Goal: Task Accomplishment & Management: Manage account settings

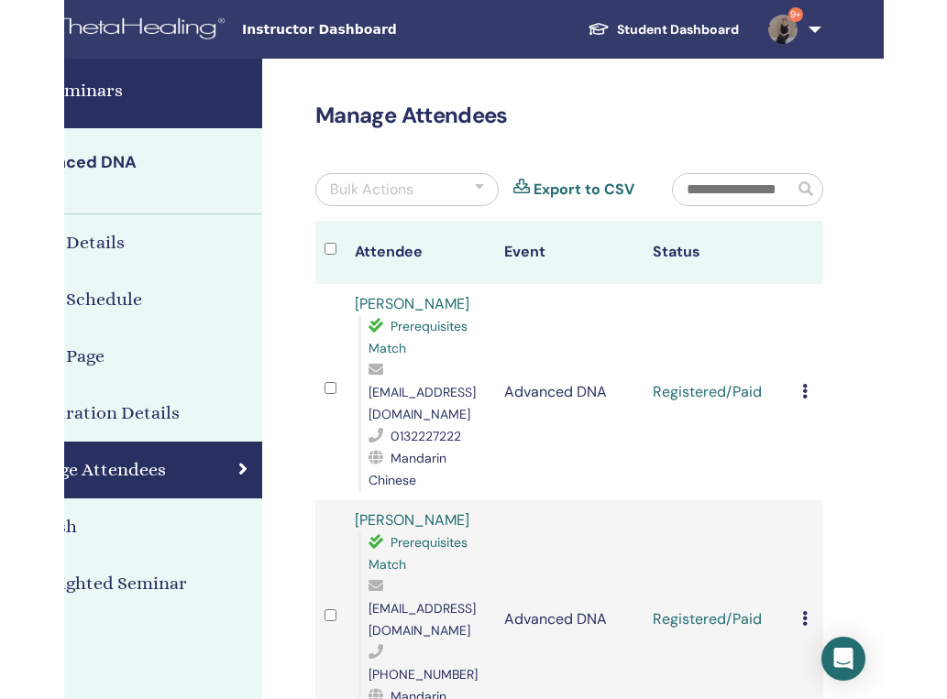
scroll to position [0, 153]
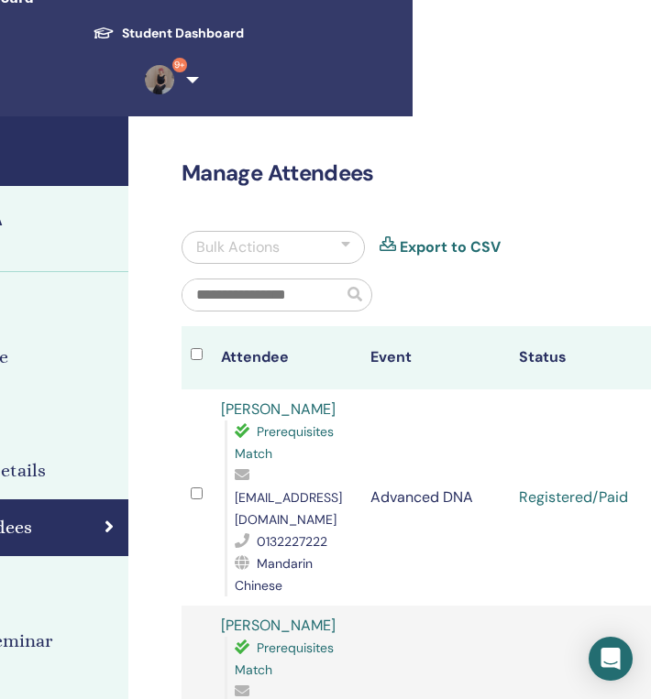
scroll to position [71, 218]
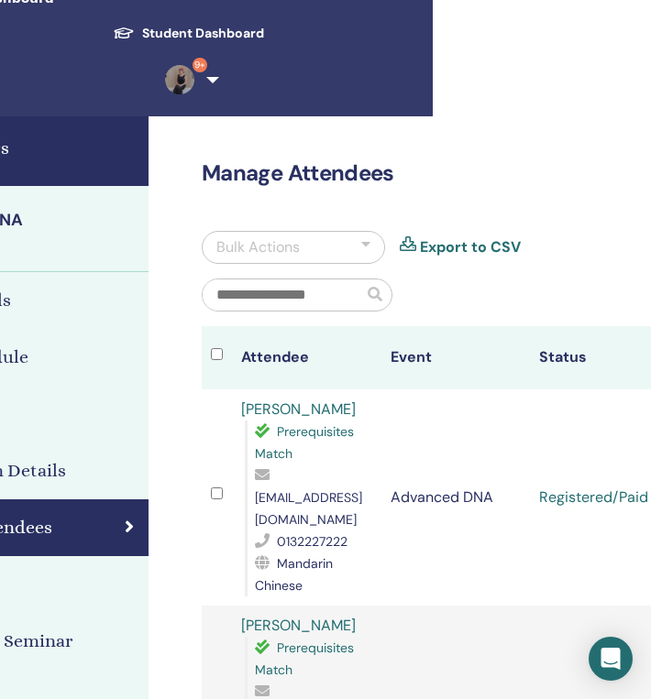
click at [196, 77] on span "9+" at bounding box center [180, 78] width 44 height 15
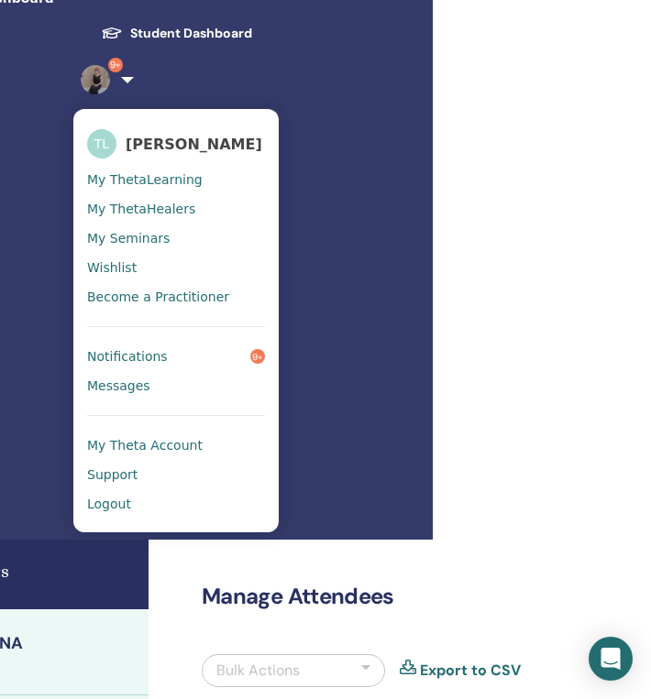
click at [117, 499] on span "Logout" at bounding box center [109, 504] width 44 height 16
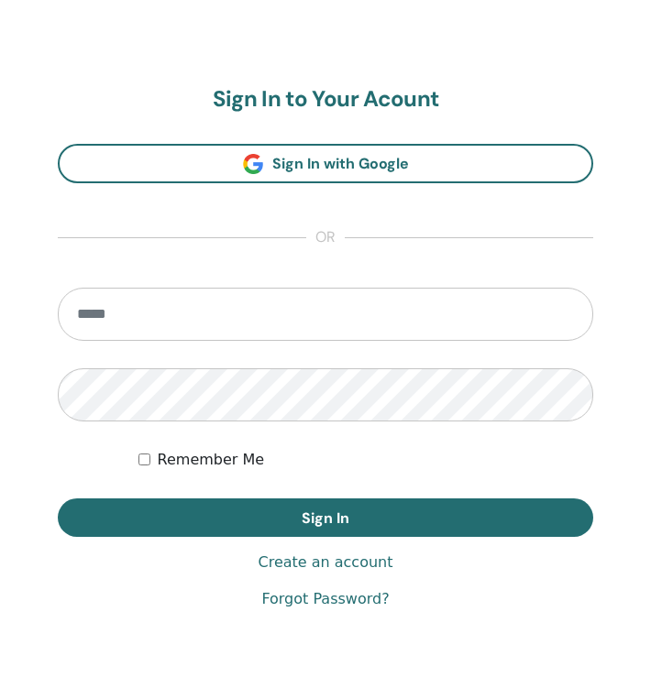
scroll to position [972, 0]
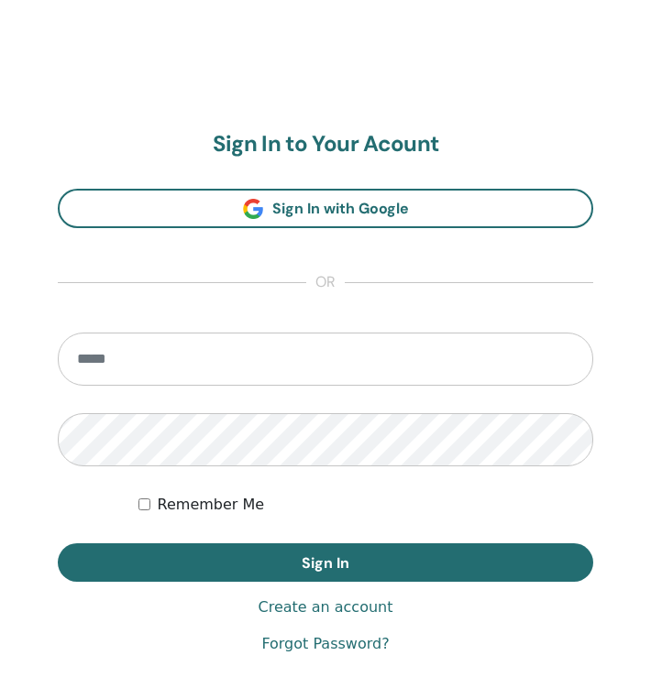
scroll to position [936, 0]
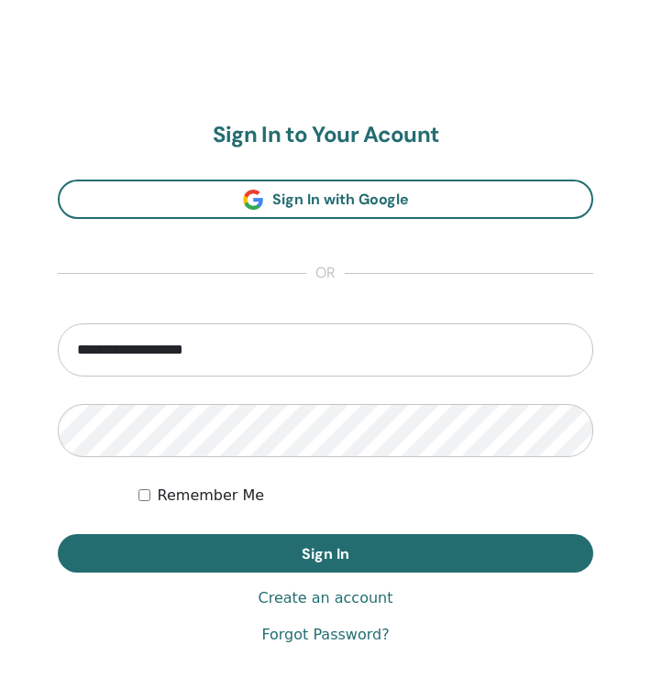
click at [111, 342] on input "**********" at bounding box center [325, 350] width 535 height 53
drag, startPoint x: 134, startPoint y: 342, endPoint x: -28, endPoint y: 328, distance: 162.8
type input "**********"
click at [58, 534] on button "Sign In" at bounding box center [325, 553] width 535 height 38
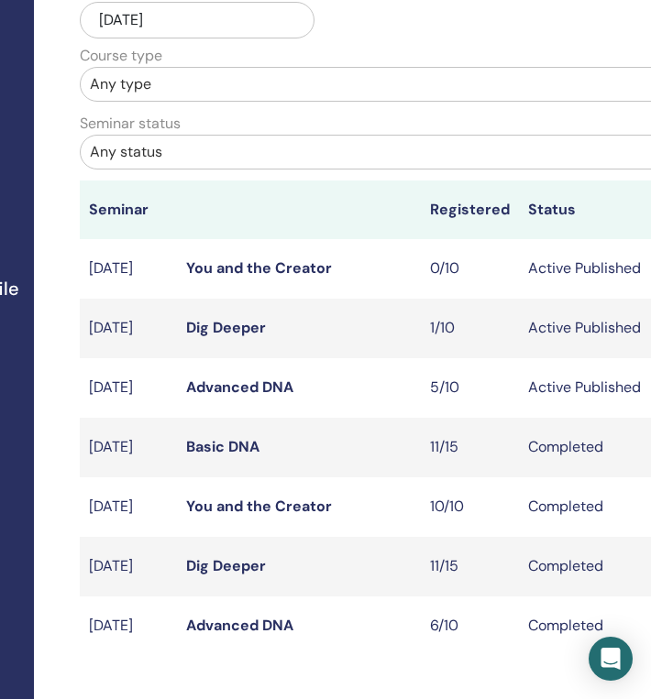
scroll to position [502, 259]
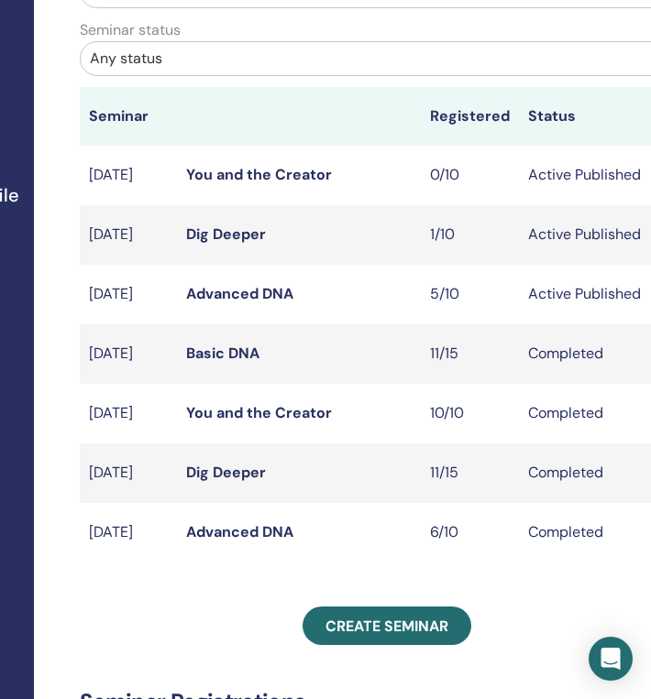
click at [254, 303] on link "Advanced DNA" at bounding box center [239, 293] width 107 height 19
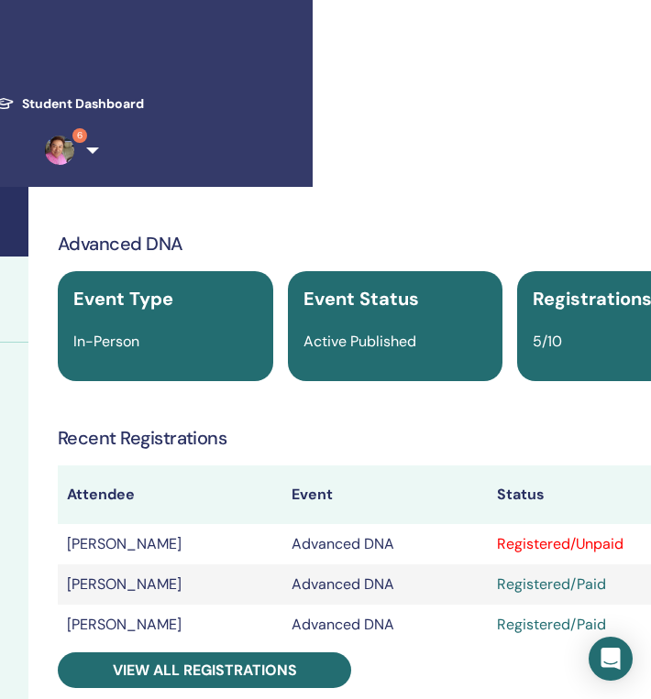
scroll to position [0, 356]
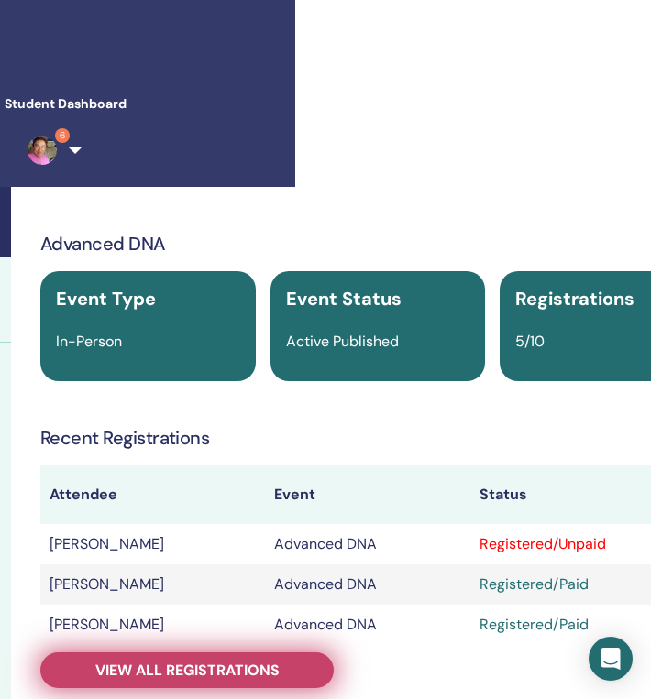
click at [241, 661] on span "View all registrations" at bounding box center [187, 670] width 184 height 19
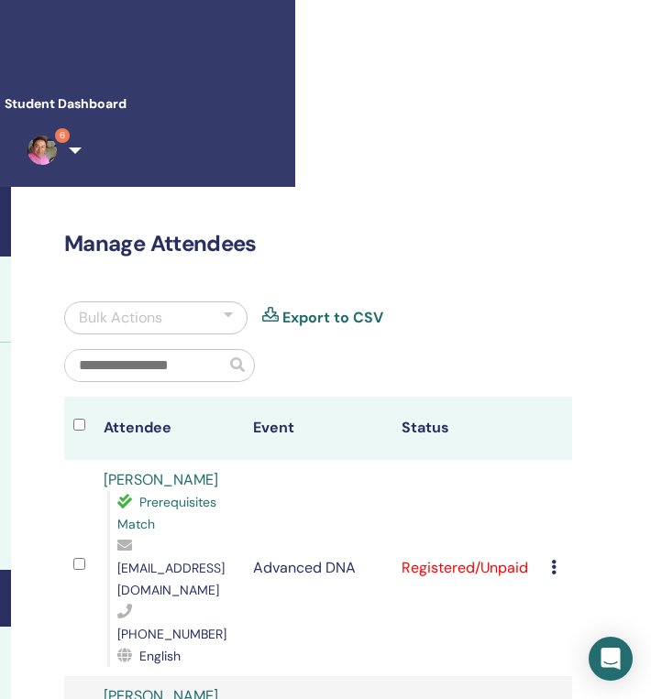
scroll to position [0, 401]
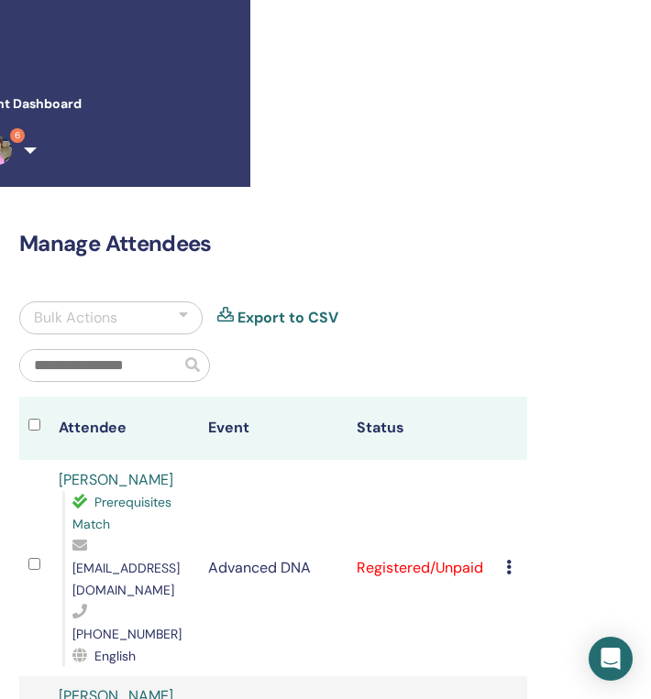
click at [512, 557] on div "Cancel Registration Do not auto-certify Mark as Paid Mark as Unpaid Mark as Abs…" at bounding box center [512, 568] width 12 height 22
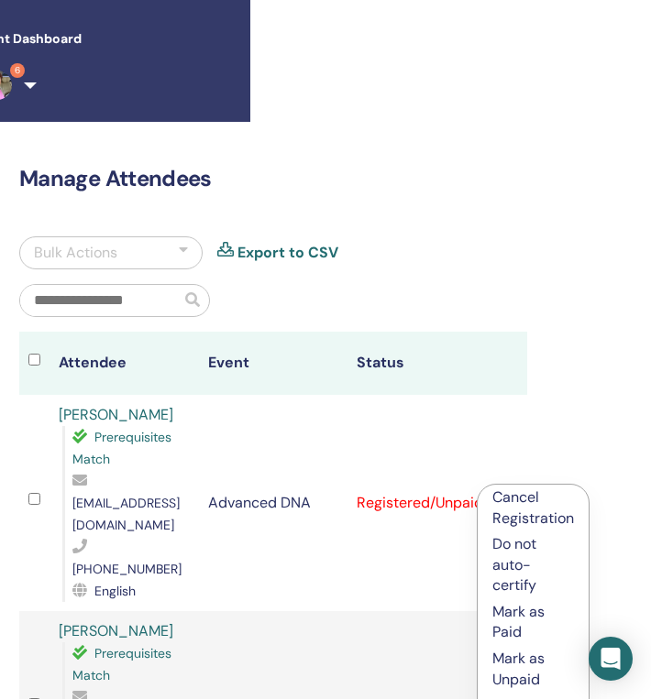
scroll to position [72, 401]
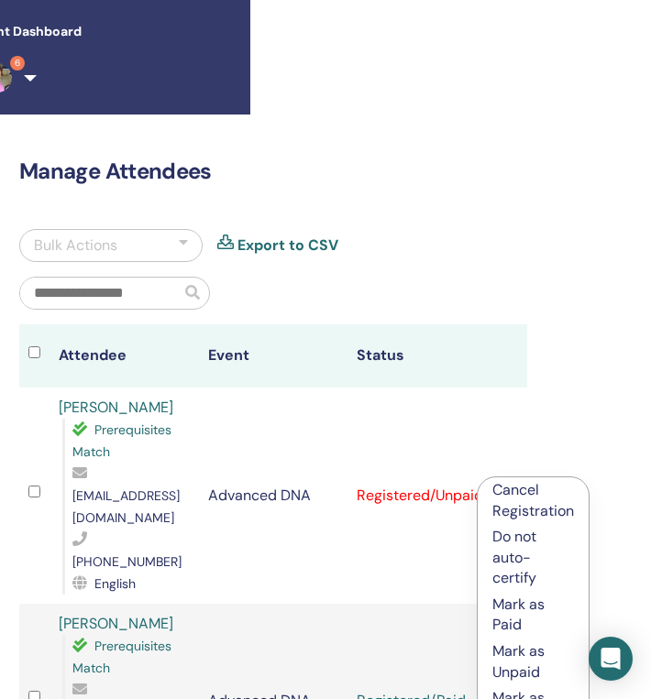
click at [521, 617] on p "Mark as Paid" at bounding box center [533, 615] width 82 height 41
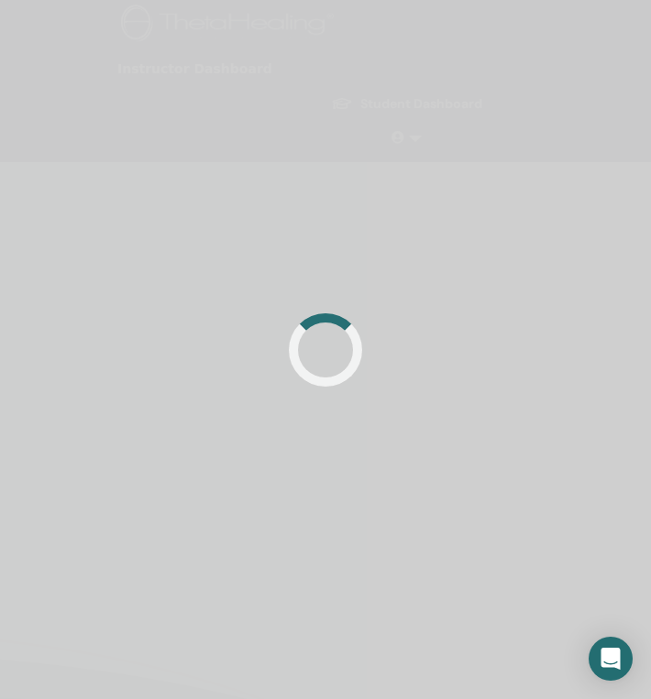
scroll to position [72, 401]
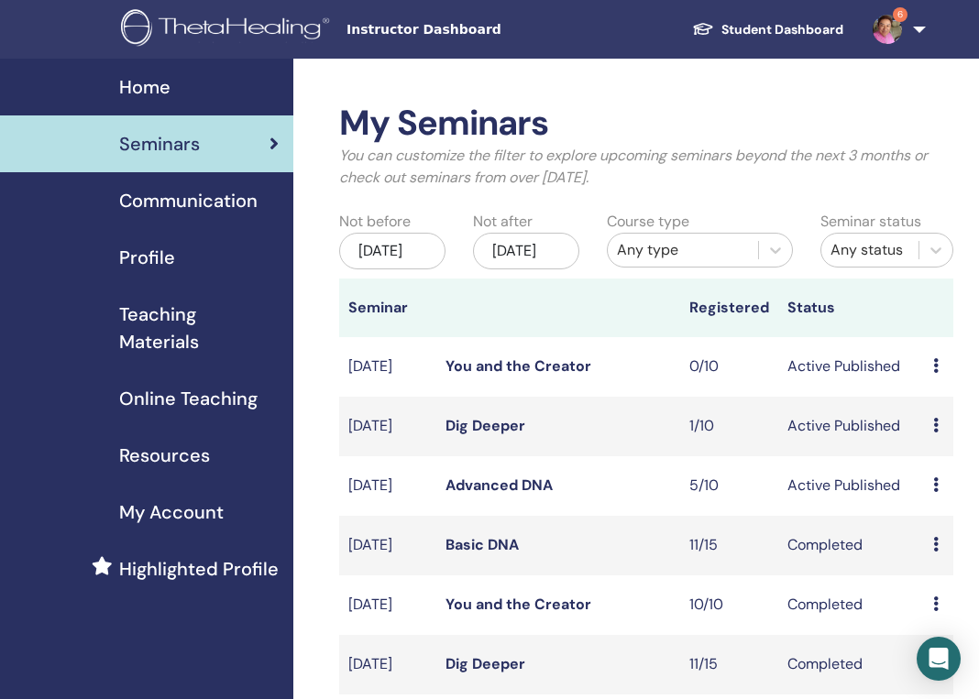
click at [650, 22] on span "6" at bounding box center [887, 28] width 44 height 15
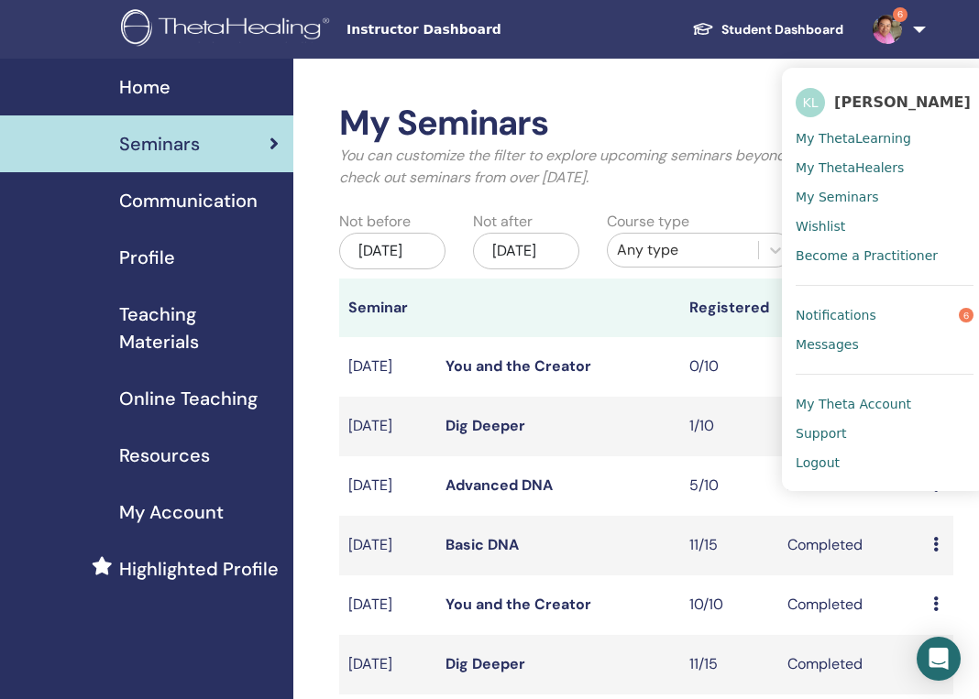
click at [650, 468] on span "Logout" at bounding box center [818, 463] width 44 height 16
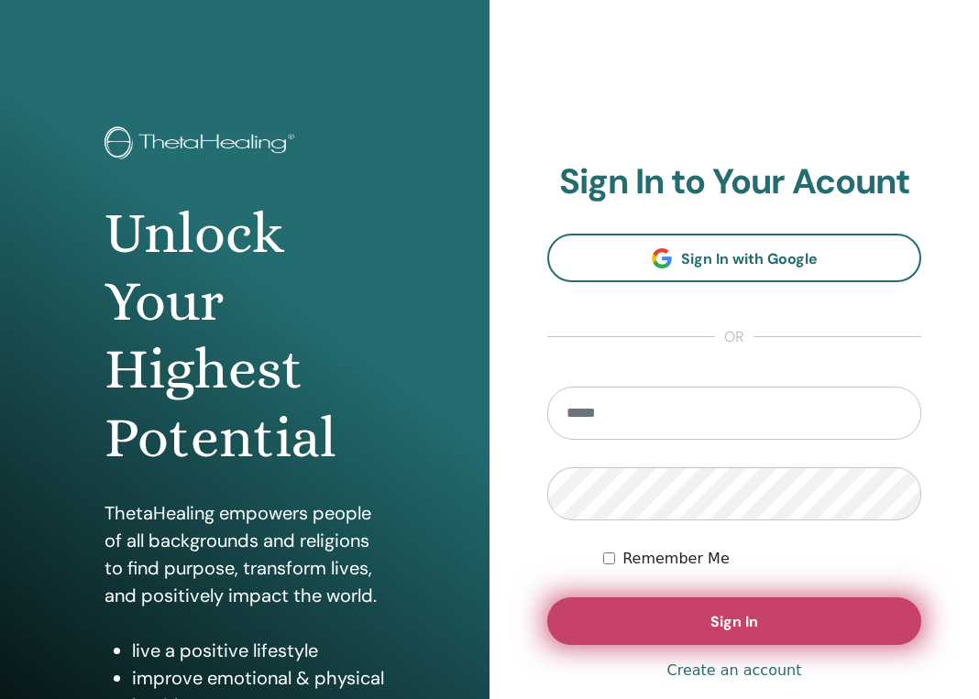
type input "**********"
click at [621, 623] on button "Sign In" at bounding box center [734, 622] width 374 height 48
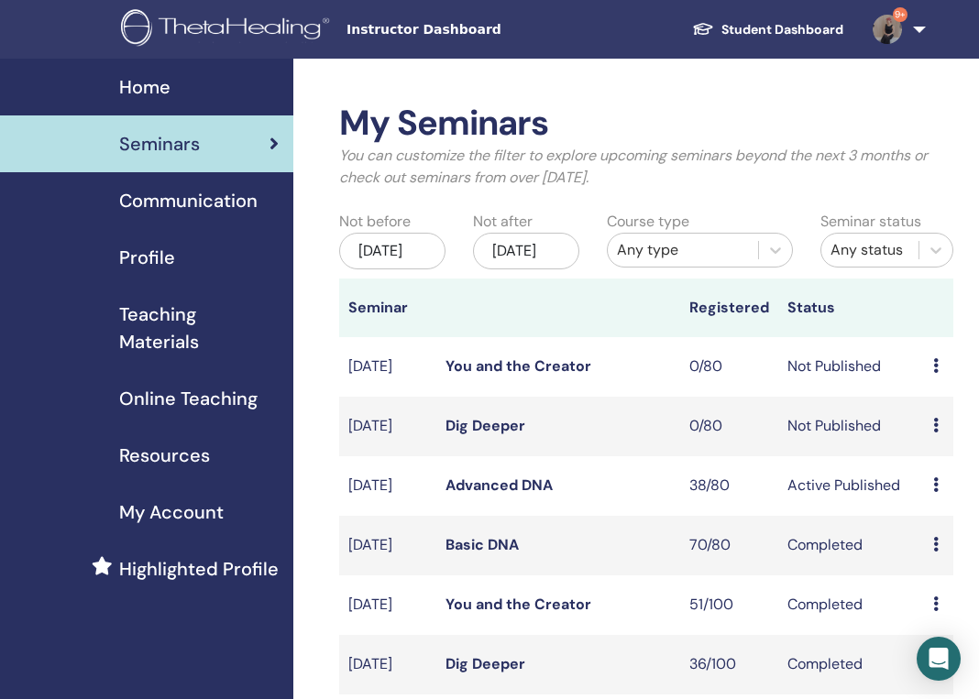
click at [501, 495] on link "Advanced DNA" at bounding box center [498, 485] width 107 height 19
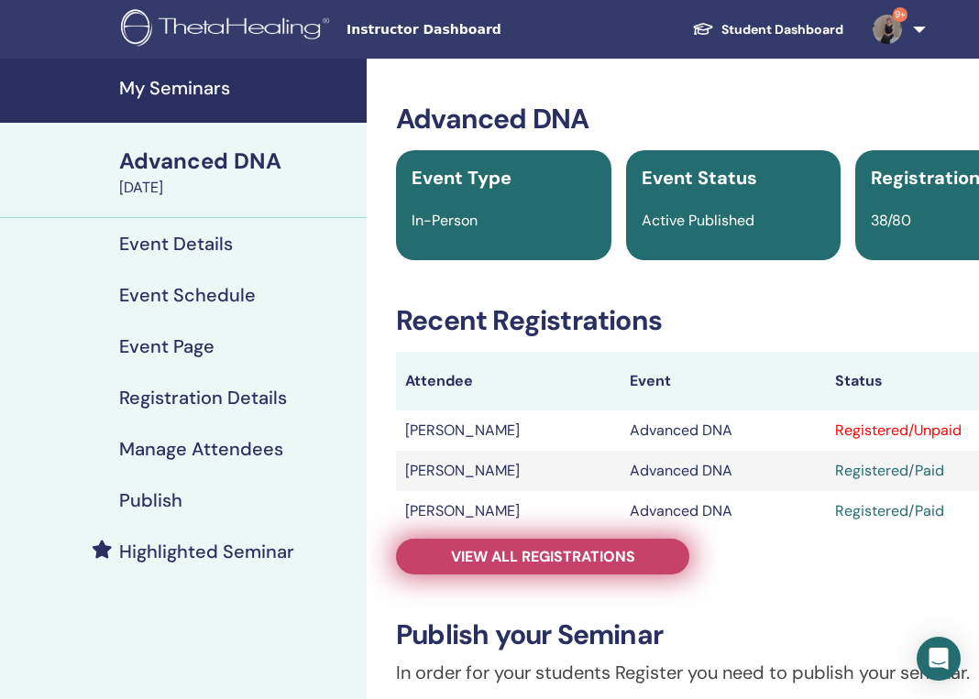
click at [605, 558] on span "View all registrations" at bounding box center [543, 556] width 184 height 19
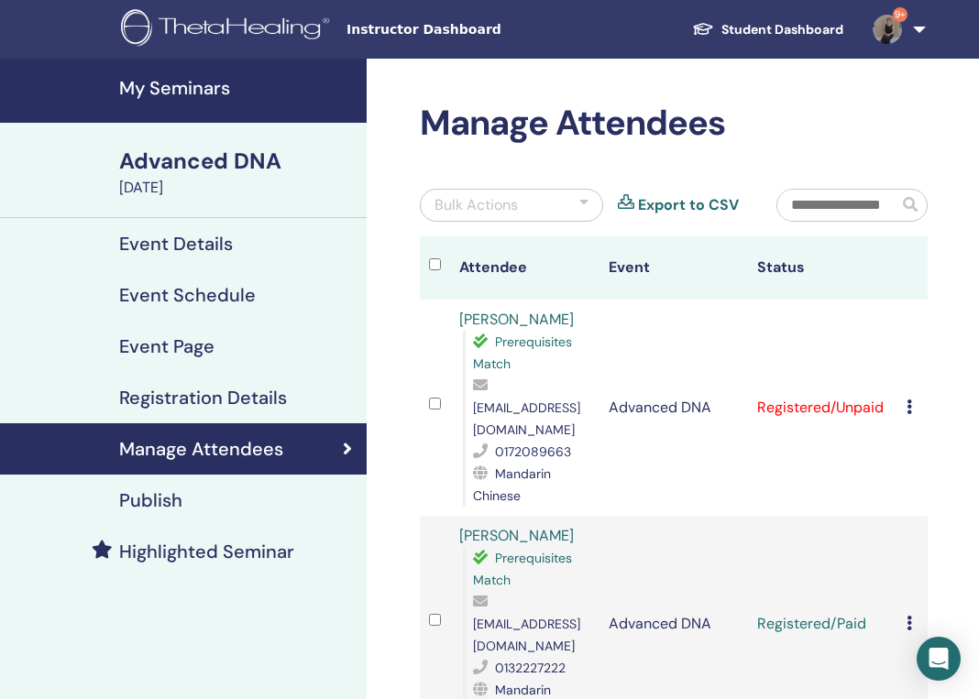
click at [912, 401] on div "Cancel Registration Do not auto-certify Mark as Paid Mark as Unpaid Mark as Abs…" at bounding box center [912, 408] width 12 height 22
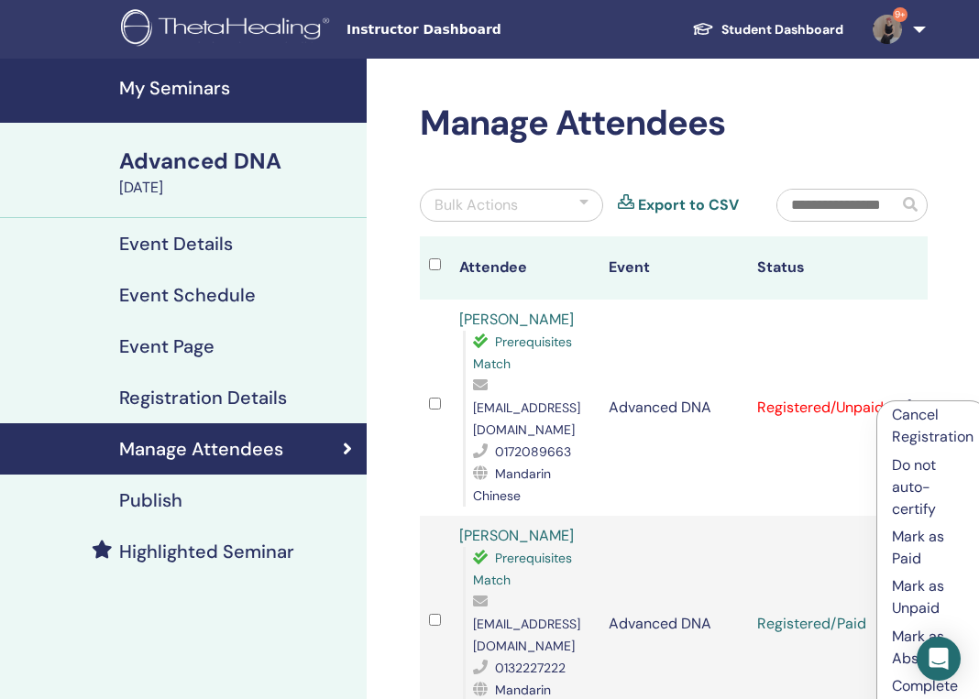
click at [927, 554] on p "Mark as Paid" at bounding box center [933, 548] width 82 height 44
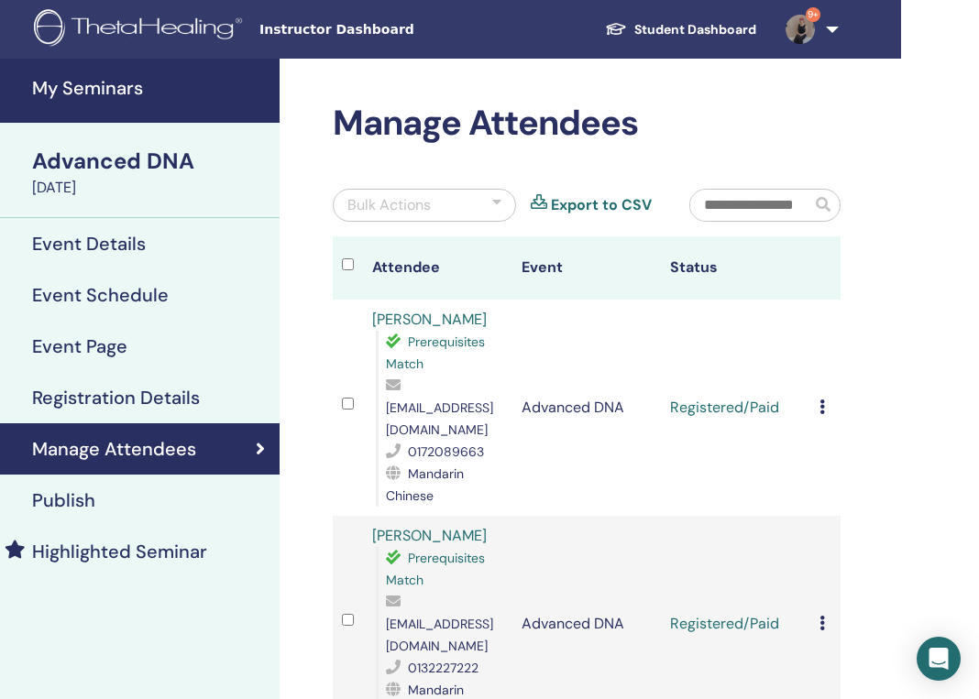
scroll to position [0, 121]
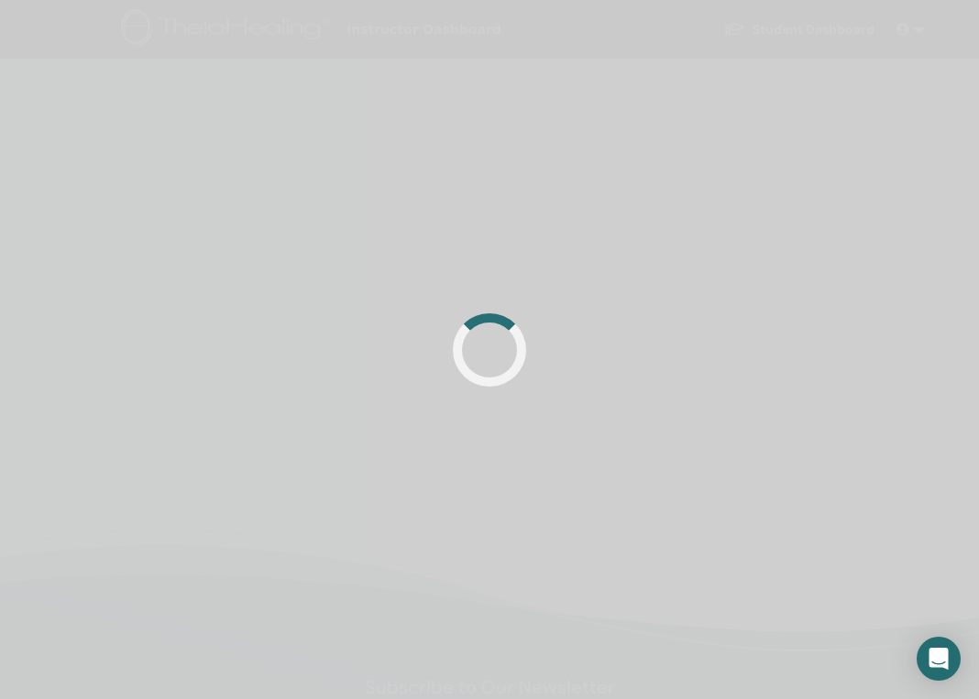
scroll to position [0, 121]
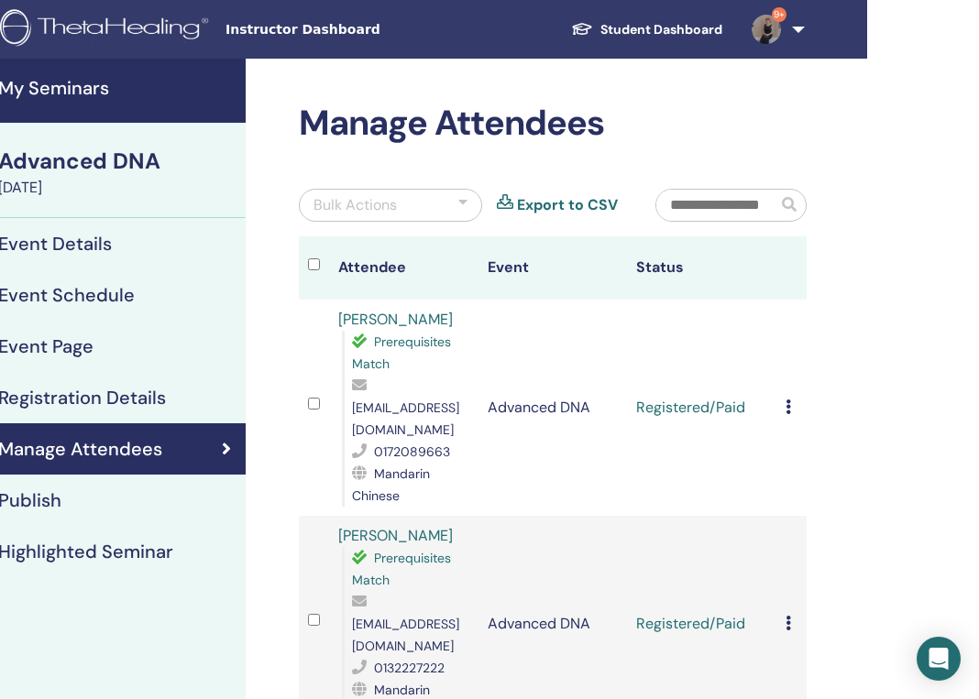
click at [71, 93] on h4 "My Seminars" at bounding box center [116, 88] width 236 height 22
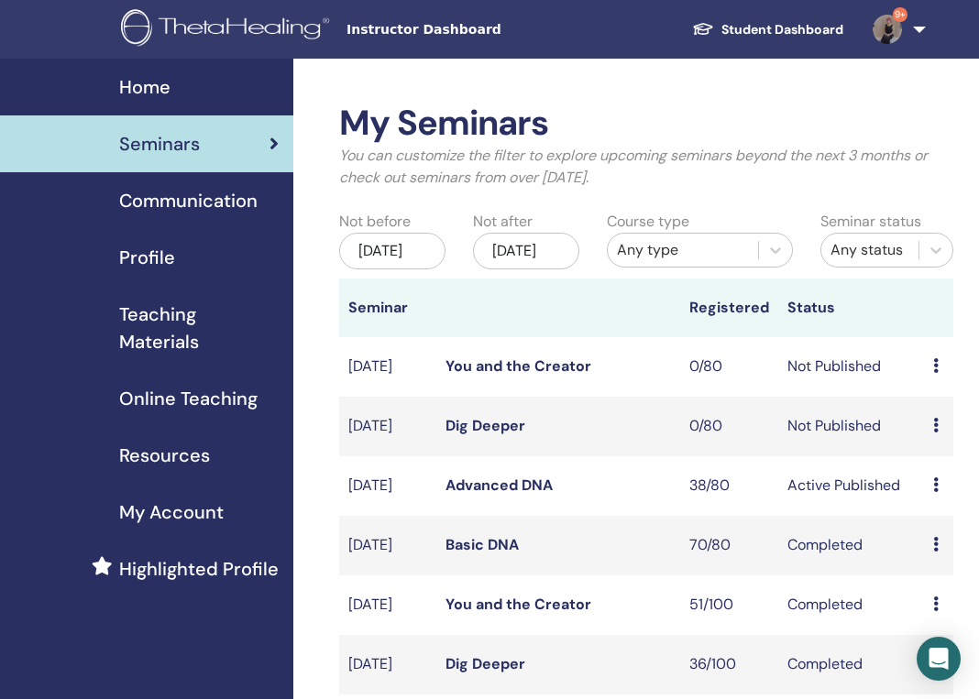
click at [512, 495] on link "Advanced DNA" at bounding box center [498, 485] width 107 height 19
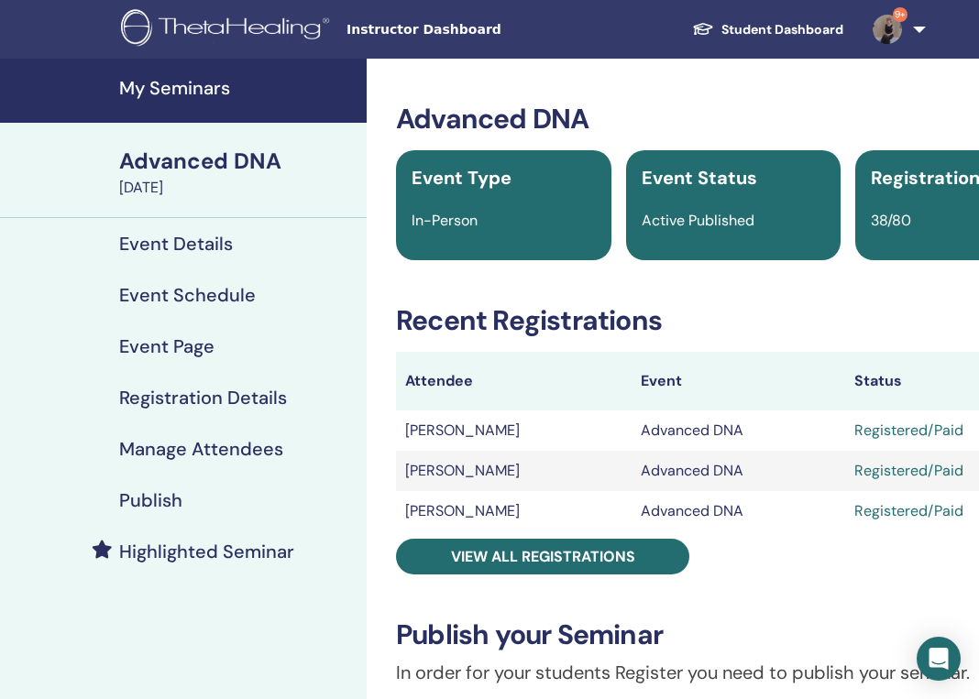
click at [166, 64] on link "My Seminars" at bounding box center [183, 91] width 367 height 64
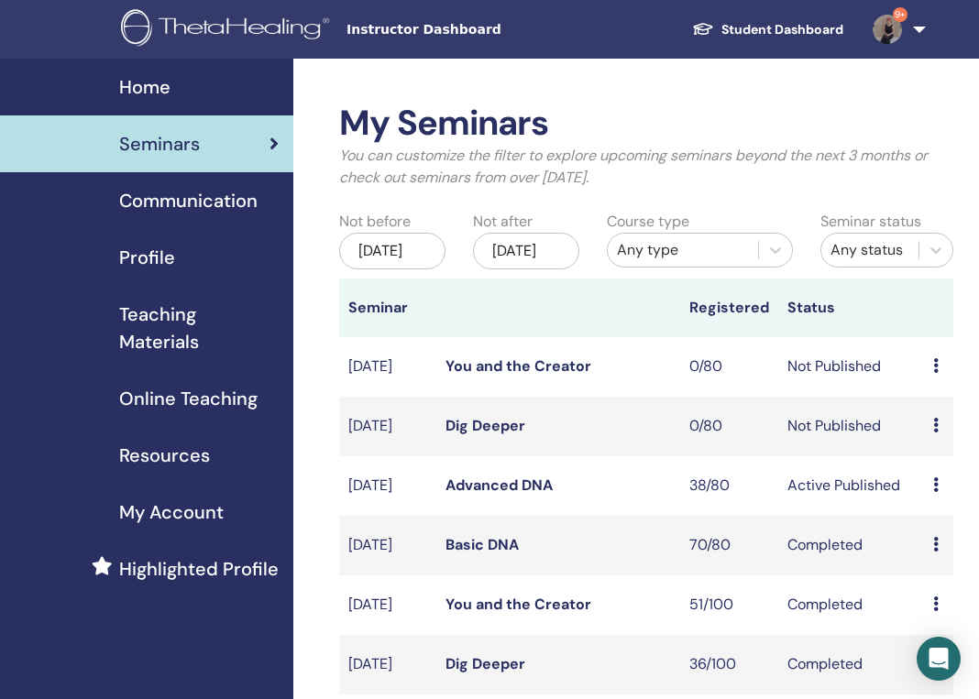
click at [492, 554] on link "Basic DNA" at bounding box center [481, 544] width 73 height 19
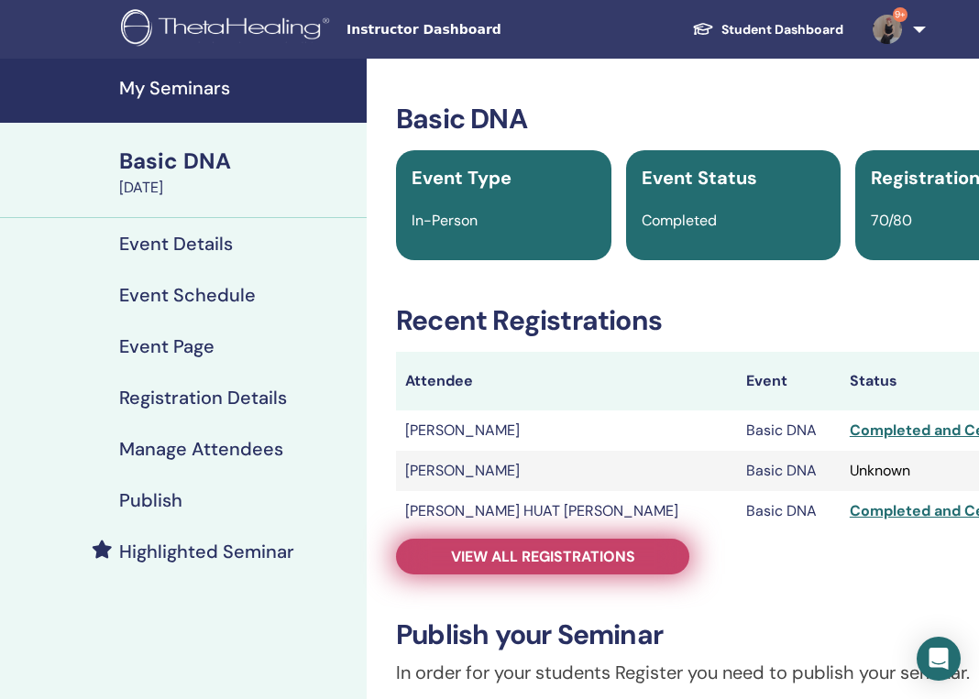
click at [578, 565] on span "View all registrations" at bounding box center [543, 556] width 184 height 19
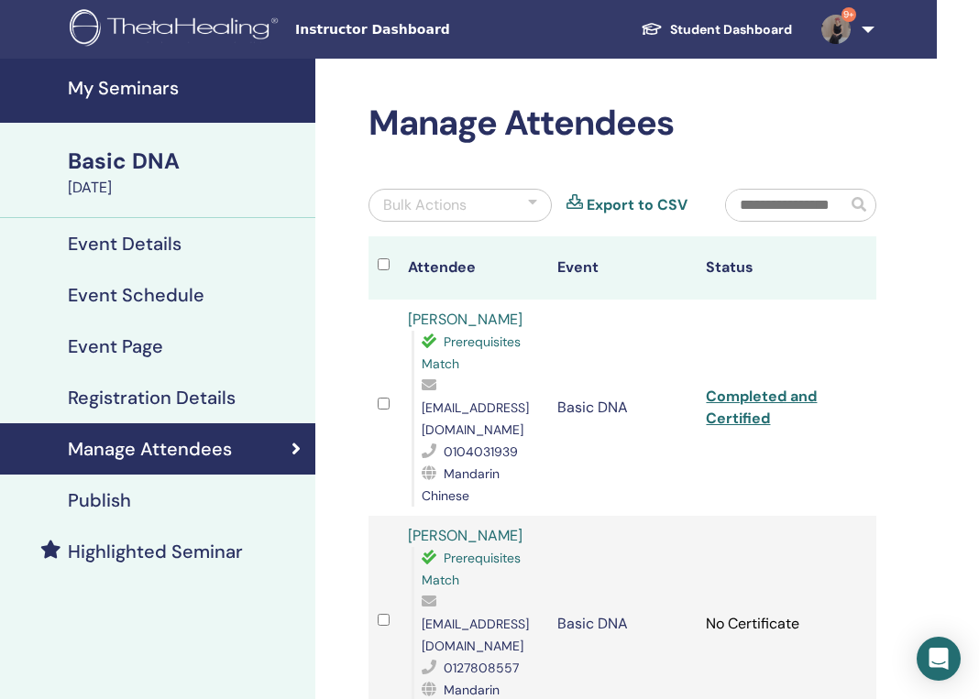
scroll to position [0, 121]
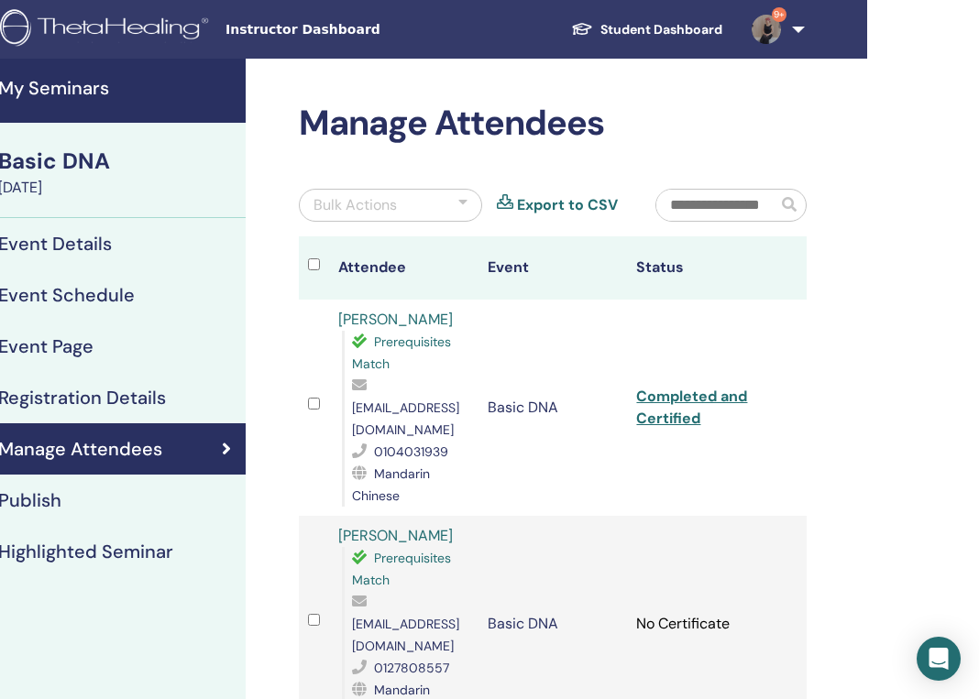
click at [734, 207] on input "text" at bounding box center [716, 205] width 121 height 31
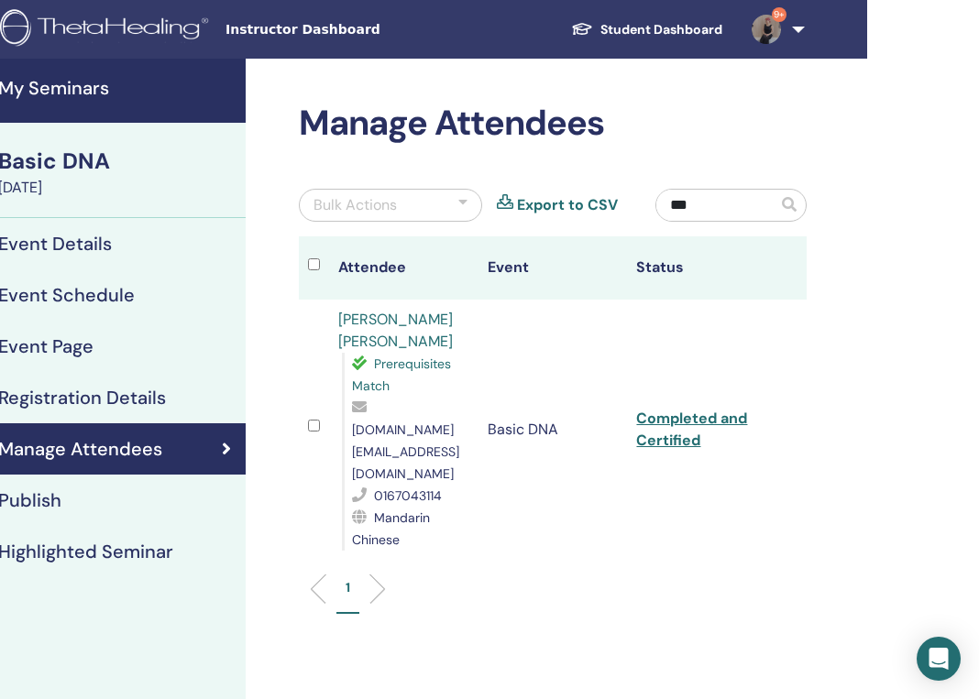
type input "***"
drag, startPoint x: 346, startPoint y: 411, endPoint x: 498, endPoint y: 412, distance: 151.2
click at [469, 412] on div "Prerequisites Match winnerlim.pa@gmail.com 0167043114 Mandarin Chinese" at bounding box center [405, 452] width 127 height 198
copy span "winnerlim.pa@gmail.com"
click at [81, 88] on h4 "My Seminars" at bounding box center [116, 88] width 236 height 22
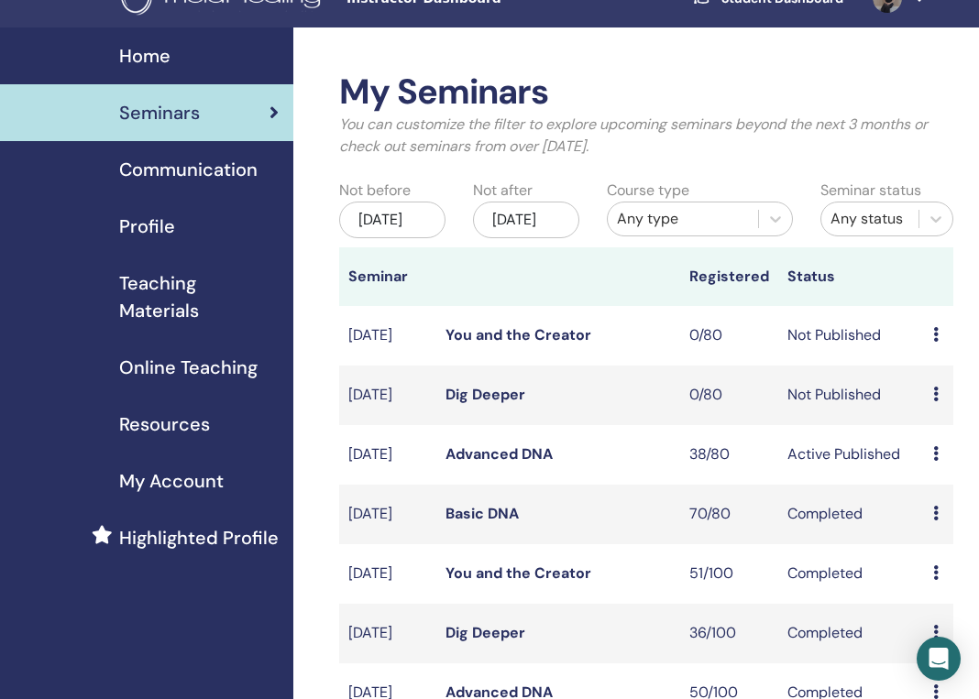
click at [529, 464] on link "Advanced DNA" at bounding box center [498, 454] width 107 height 19
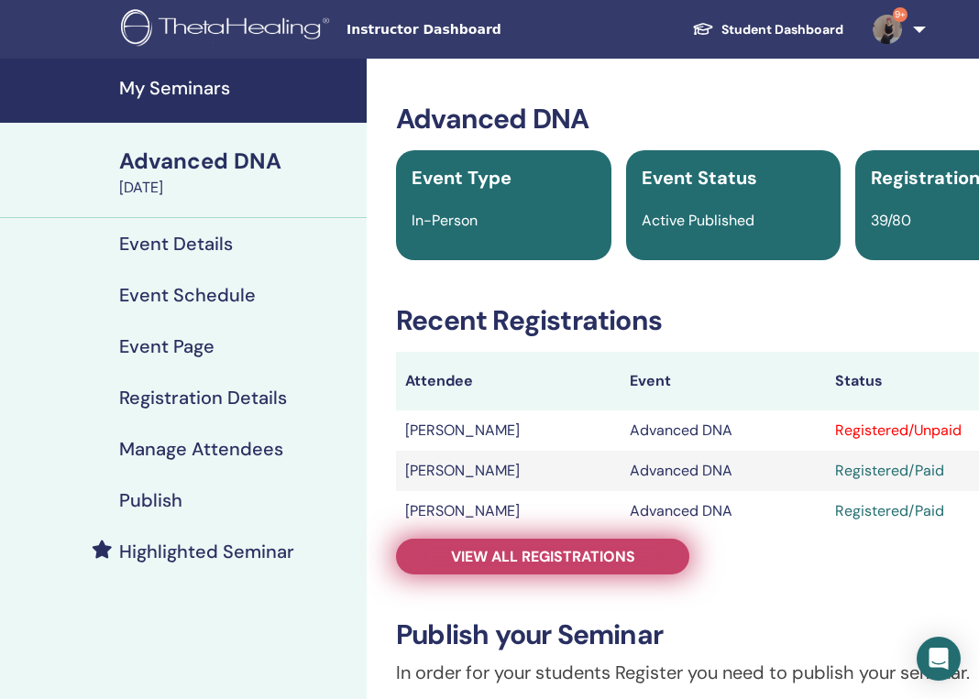
click at [515, 552] on span "View all registrations" at bounding box center [543, 556] width 184 height 19
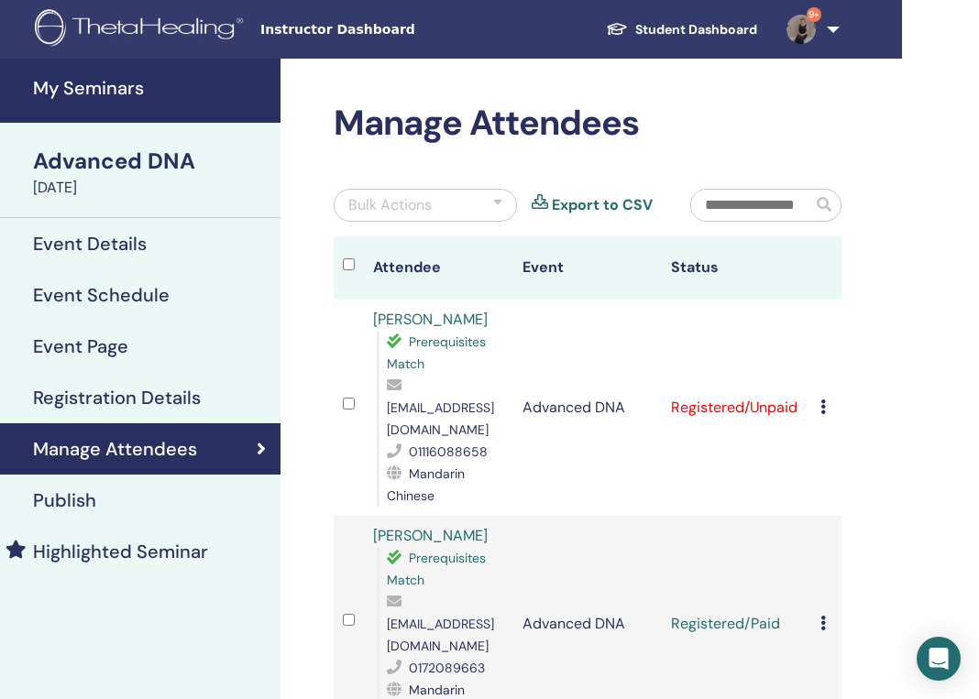
scroll to position [0, 108]
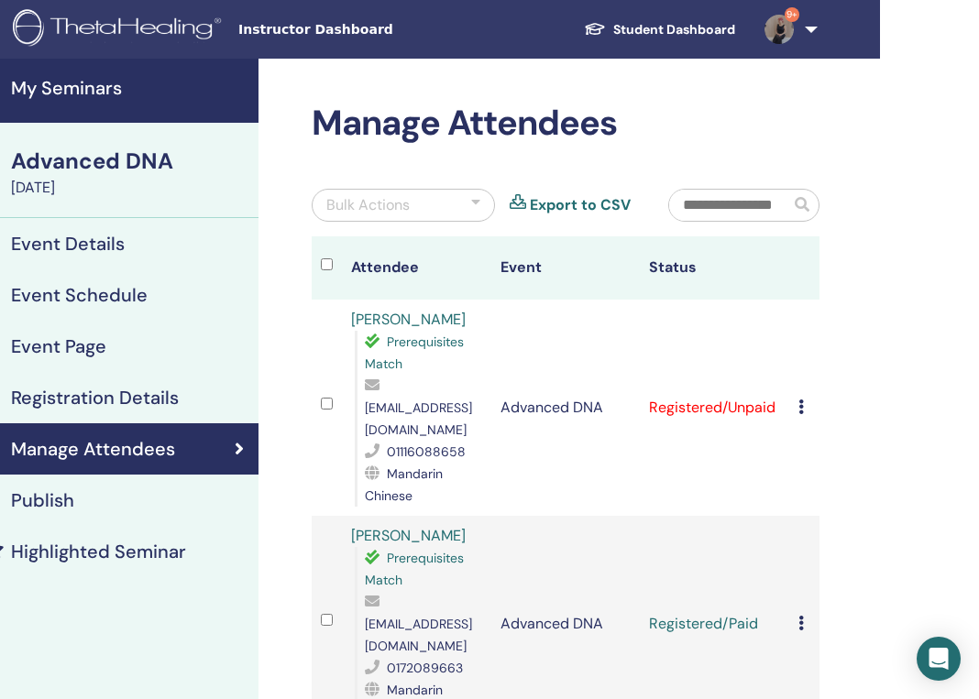
click at [803, 400] on icon at bounding box center [800, 407] width 5 height 15
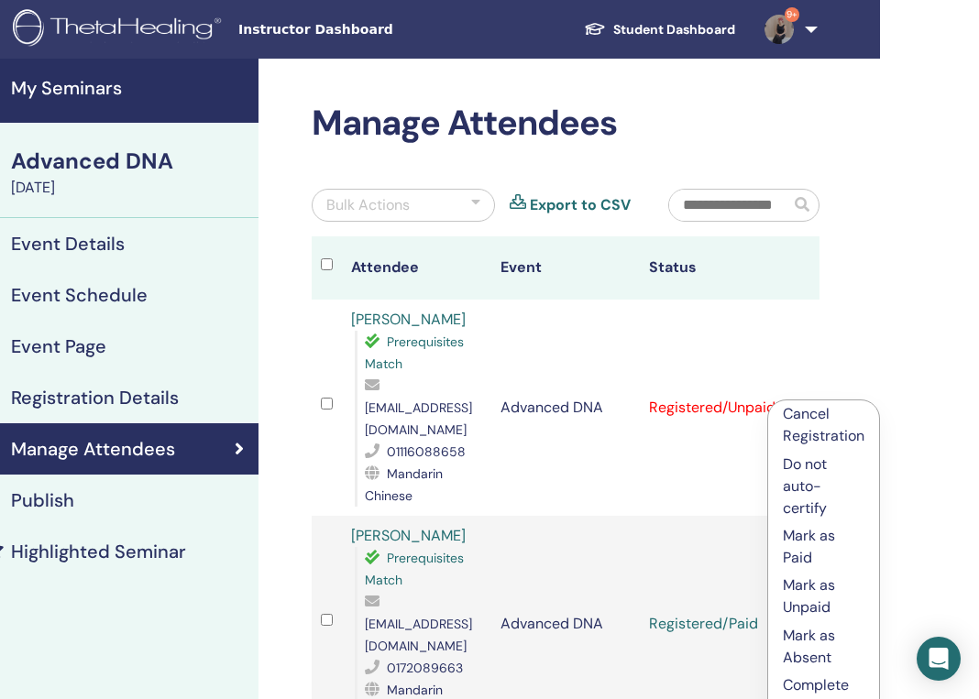
click at [811, 546] on p "Mark as Paid" at bounding box center [824, 547] width 82 height 44
